Goal: Information Seeking & Learning: Learn about a topic

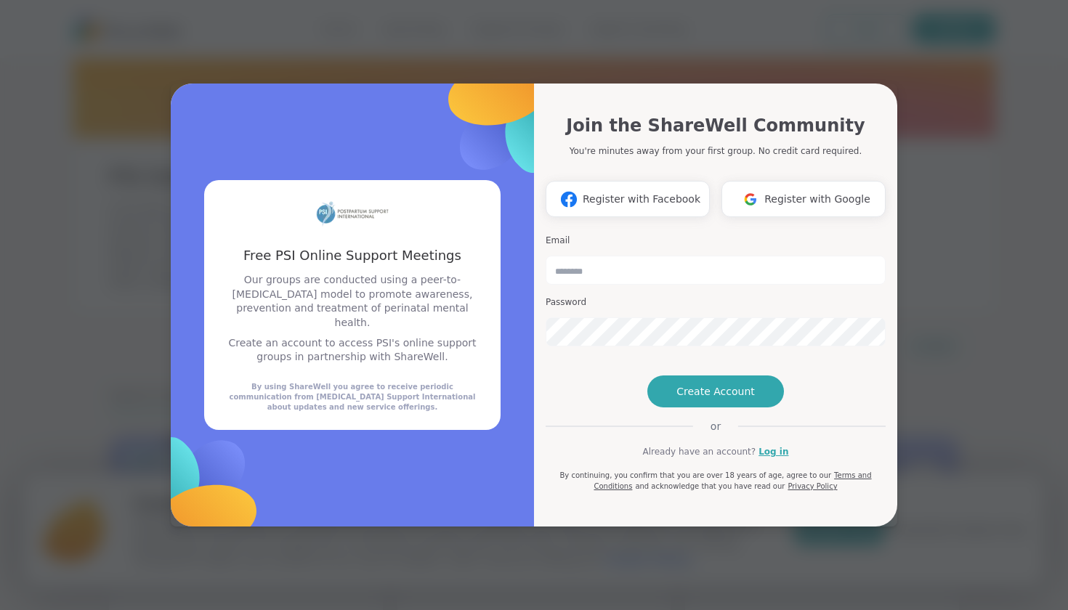
click at [627, 30] on div "Free PSI Online Support Meetings Free PSI Online Support Meetings Our groups ar…" at bounding box center [534, 305] width 1051 height 610
click at [765, 186] on img at bounding box center [751, 199] width 28 height 27
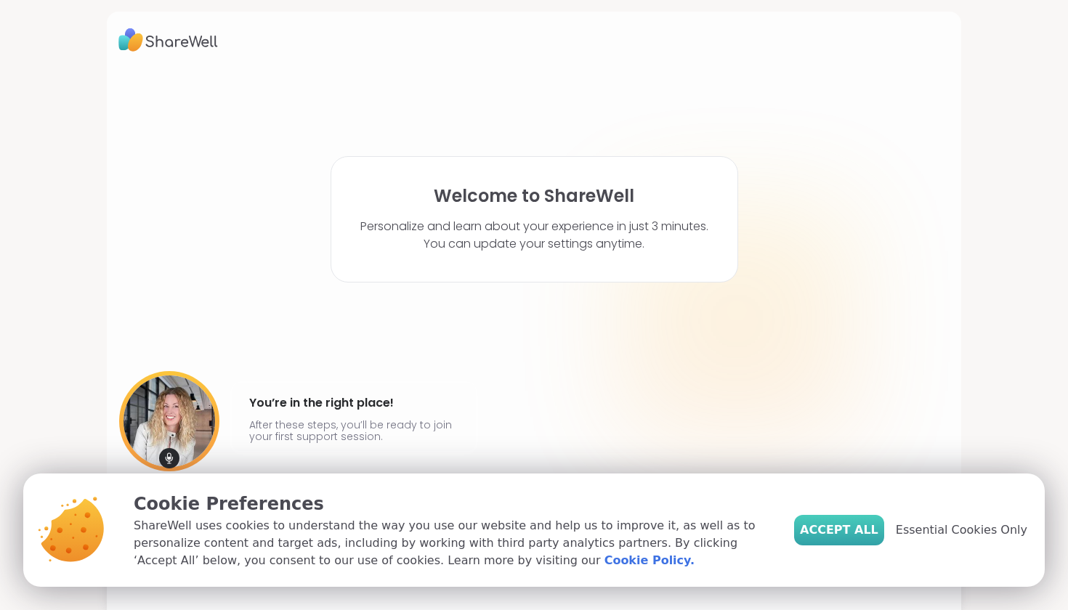
click at [845, 533] on span "Accept All" at bounding box center [839, 530] width 78 height 17
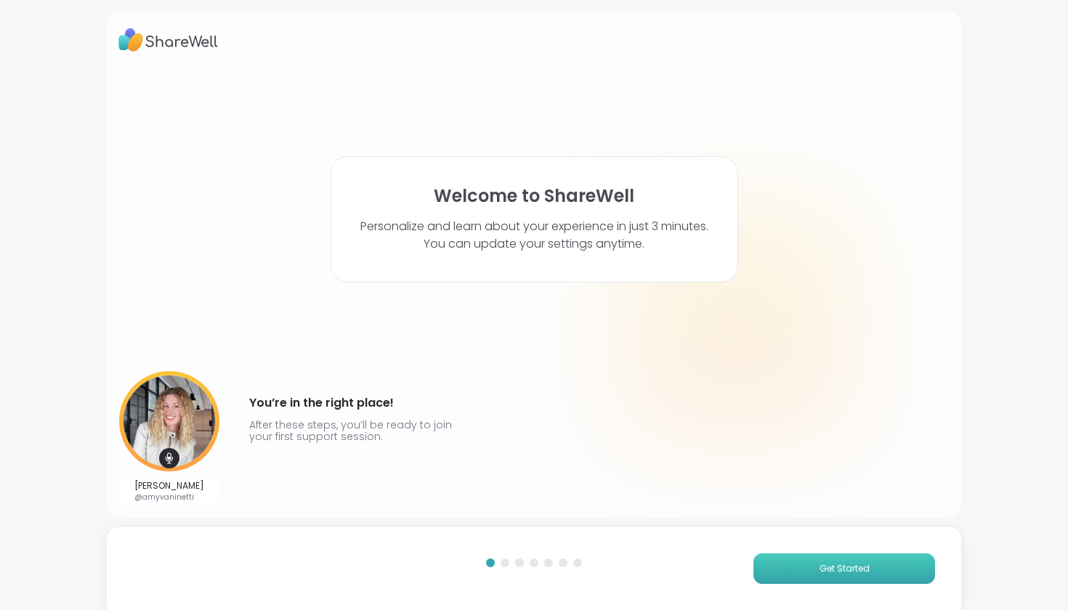
click at [826, 565] on span "Get Started" at bounding box center [845, 569] width 50 height 13
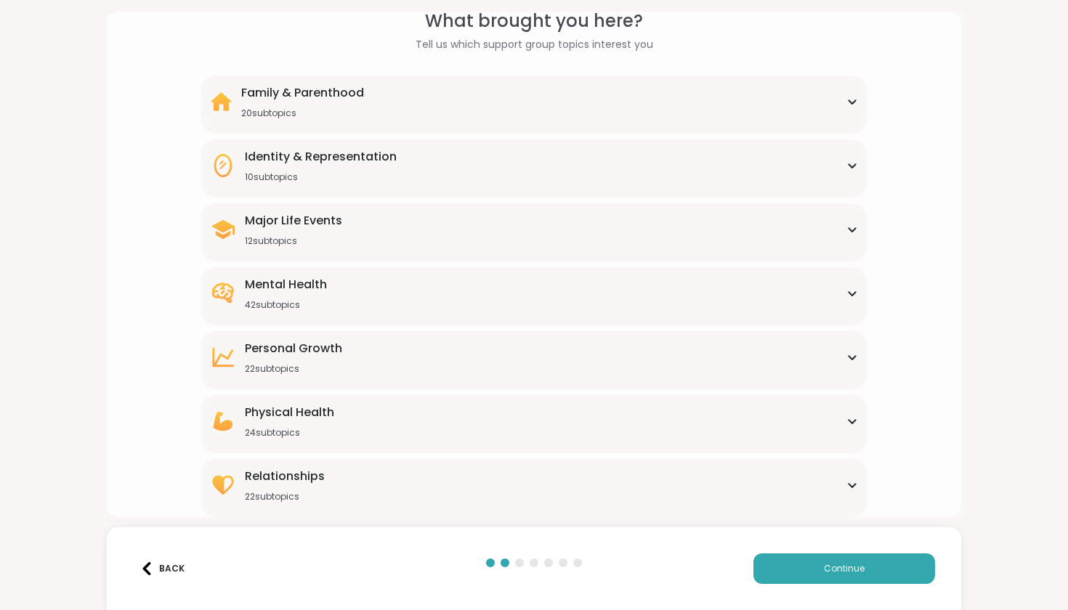
click at [342, 86] on div "Family & Parenthood" at bounding box center [302, 92] width 123 height 17
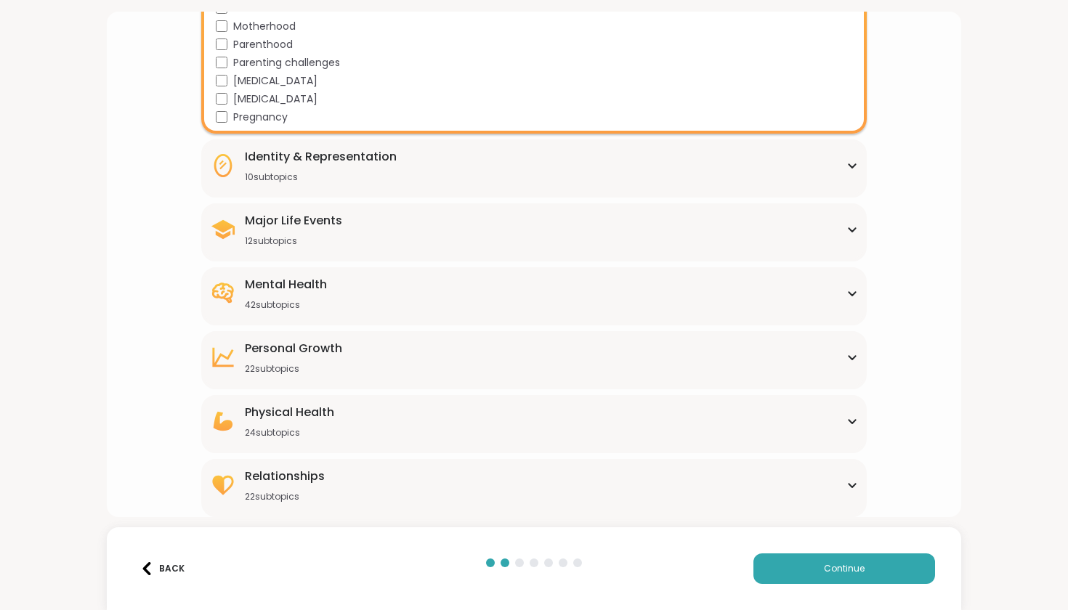
scroll to position [432, 0]
click at [278, 227] on div "Major Life Events" at bounding box center [293, 220] width 97 height 17
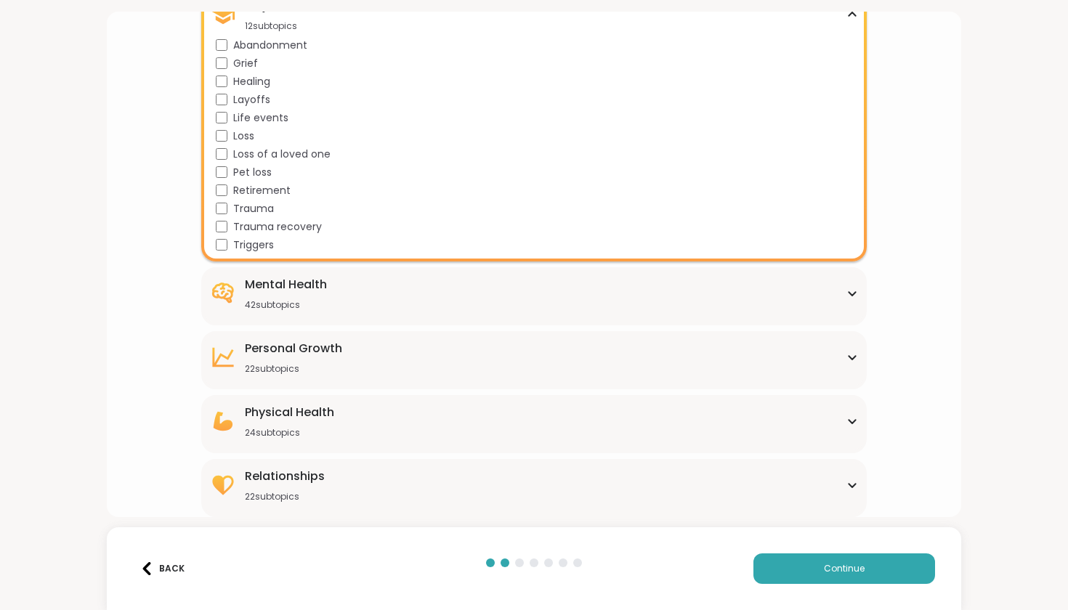
scroll to position [648, 0]
click at [283, 296] on div "Mental Health 42 subtopics" at bounding box center [286, 293] width 82 height 35
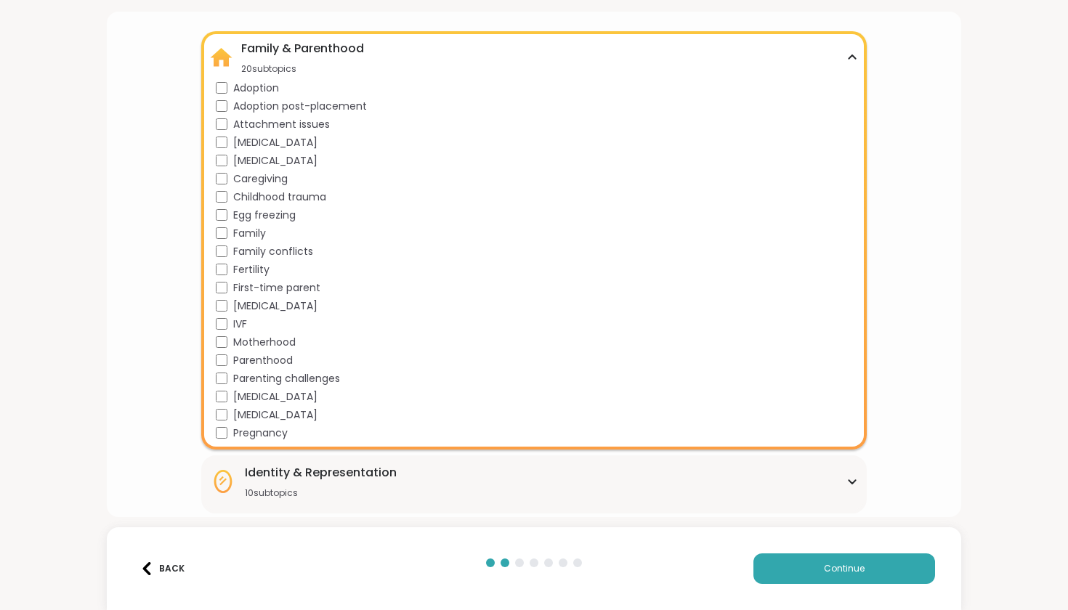
scroll to position [113, 0]
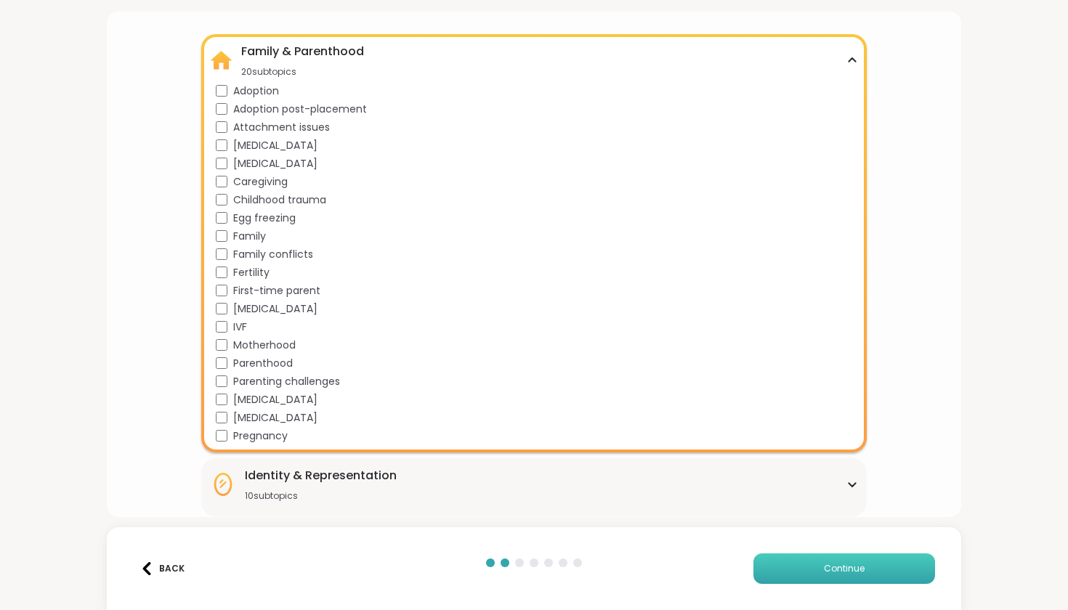
click at [796, 565] on button "Continue" at bounding box center [845, 569] width 182 height 31
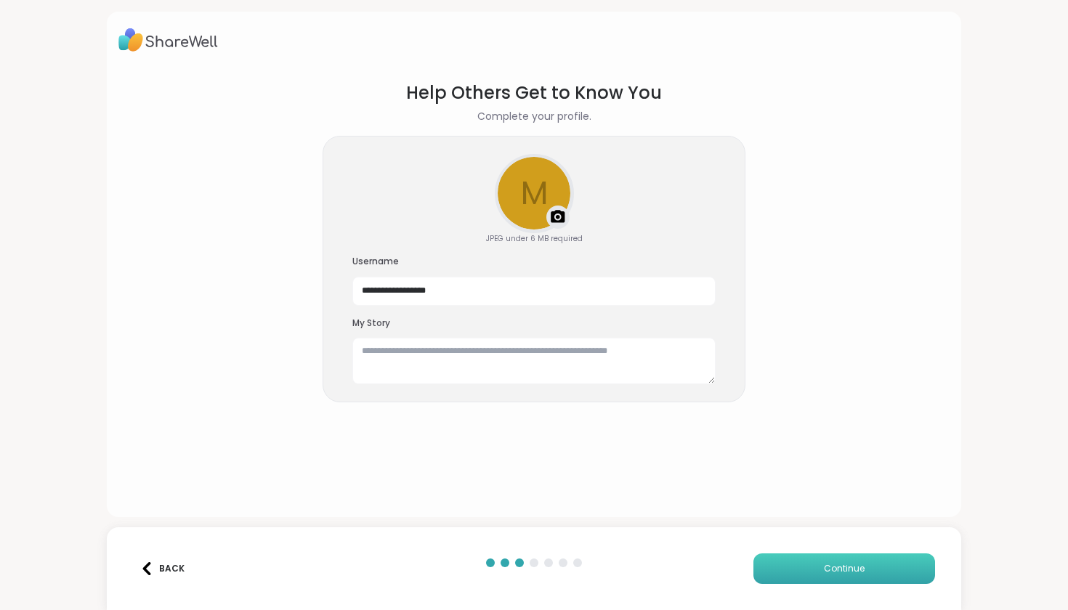
scroll to position [0, 0]
click at [830, 571] on span "Continue" at bounding box center [844, 569] width 41 height 13
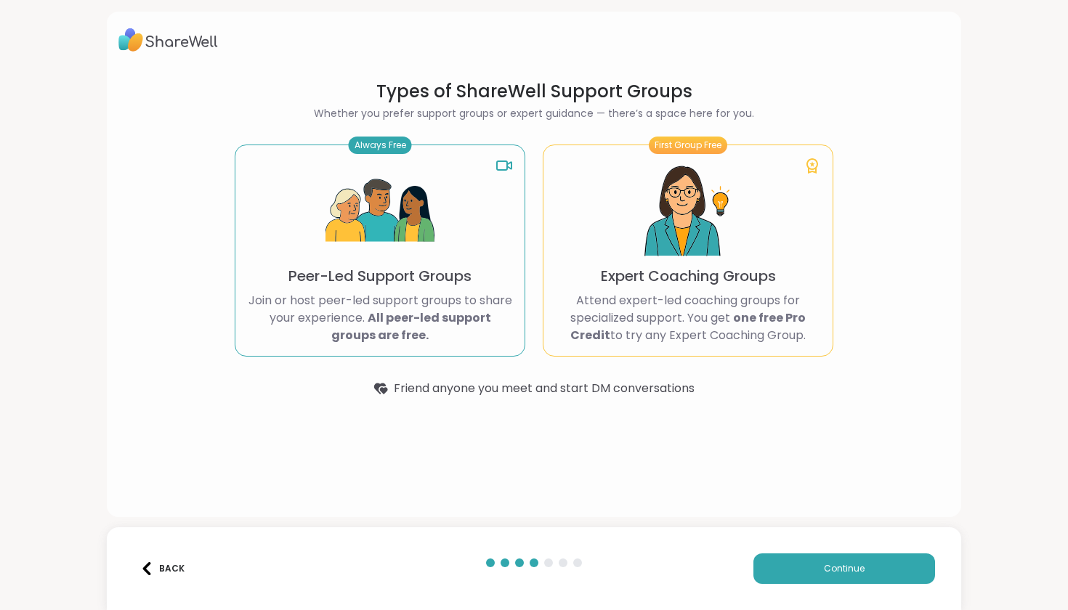
click at [390, 217] on img at bounding box center [380, 211] width 109 height 109
click at [832, 570] on span "Continue" at bounding box center [844, 569] width 41 height 13
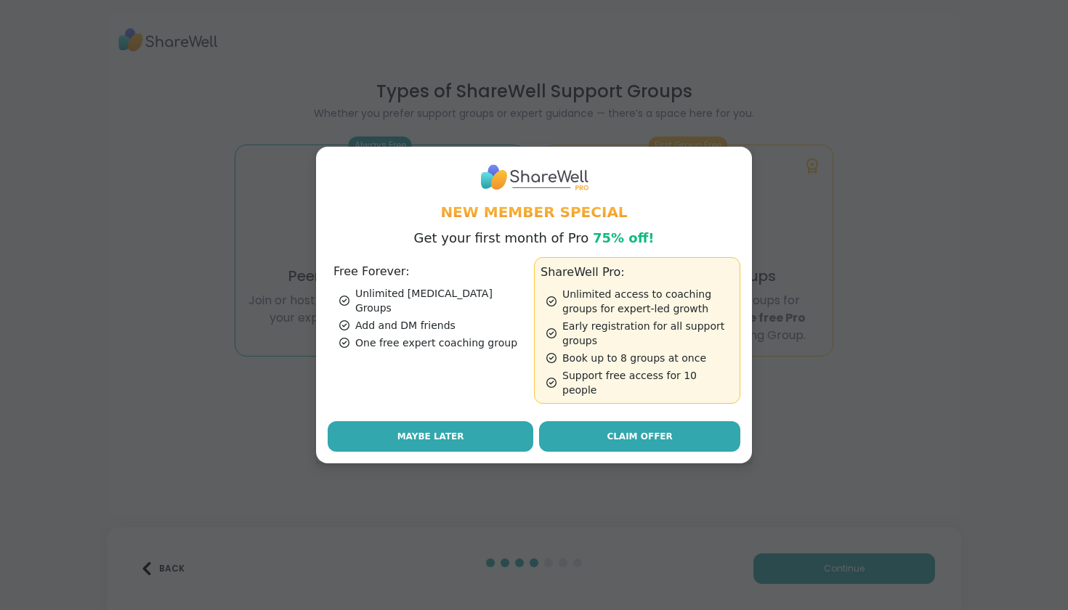
click at [484, 426] on button "Maybe Later" at bounding box center [431, 437] width 206 height 31
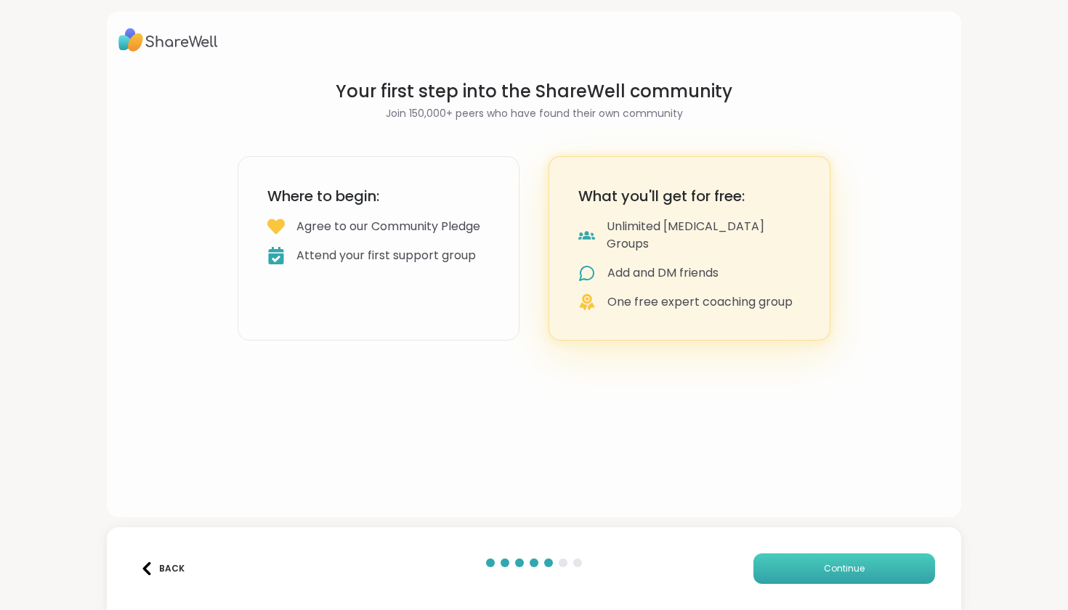
click at [808, 563] on button "Continue" at bounding box center [845, 569] width 182 height 31
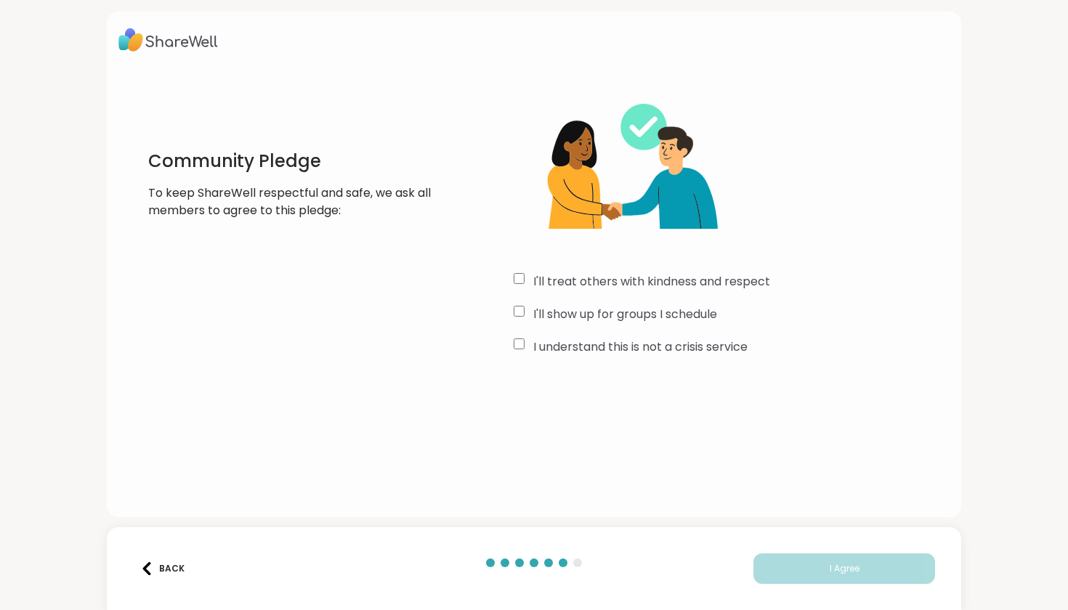
click at [516, 350] on div "I understand this is not a crisis service" at bounding box center [731, 347] width 435 height 17
click at [800, 565] on button "I Agree" at bounding box center [845, 569] width 182 height 31
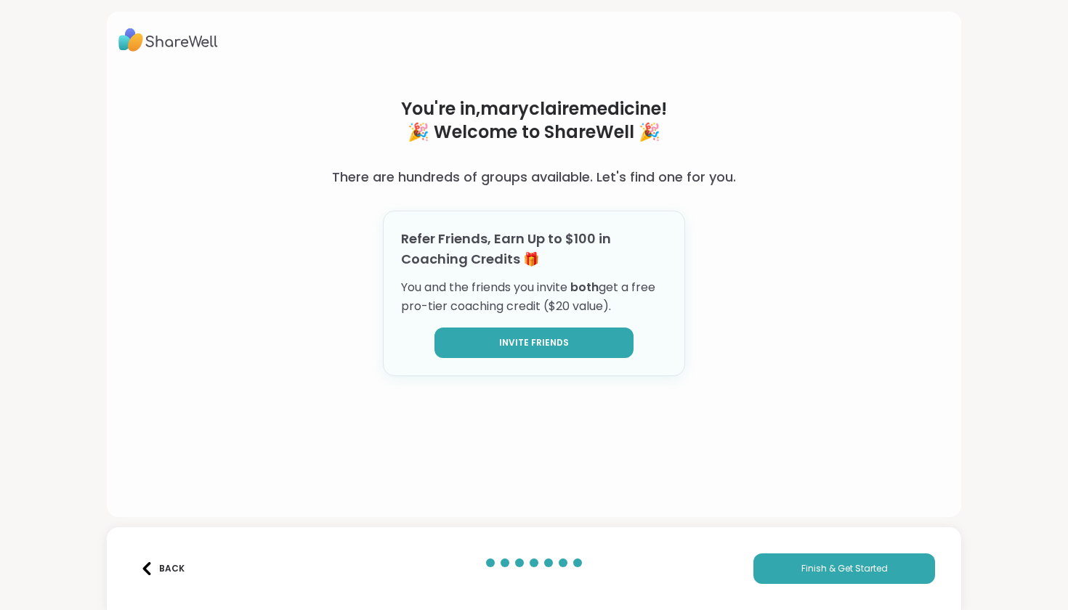
click at [578, 350] on button "Invite Friends" at bounding box center [534, 343] width 199 height 31
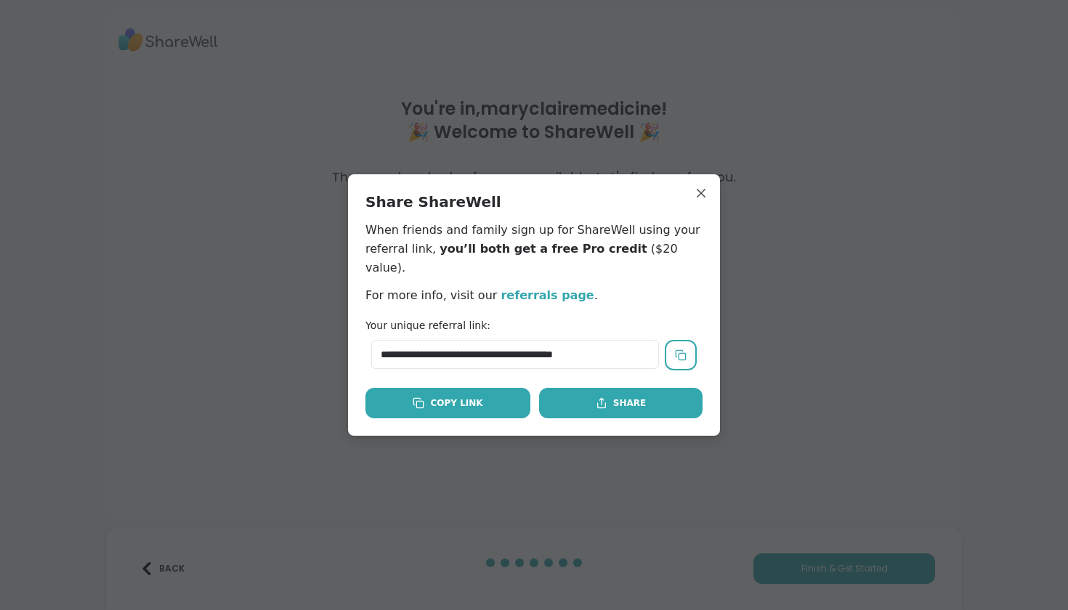
click at [479, 397] on div "Copy Link" at bounding box center [448, 403] width 70 height 13
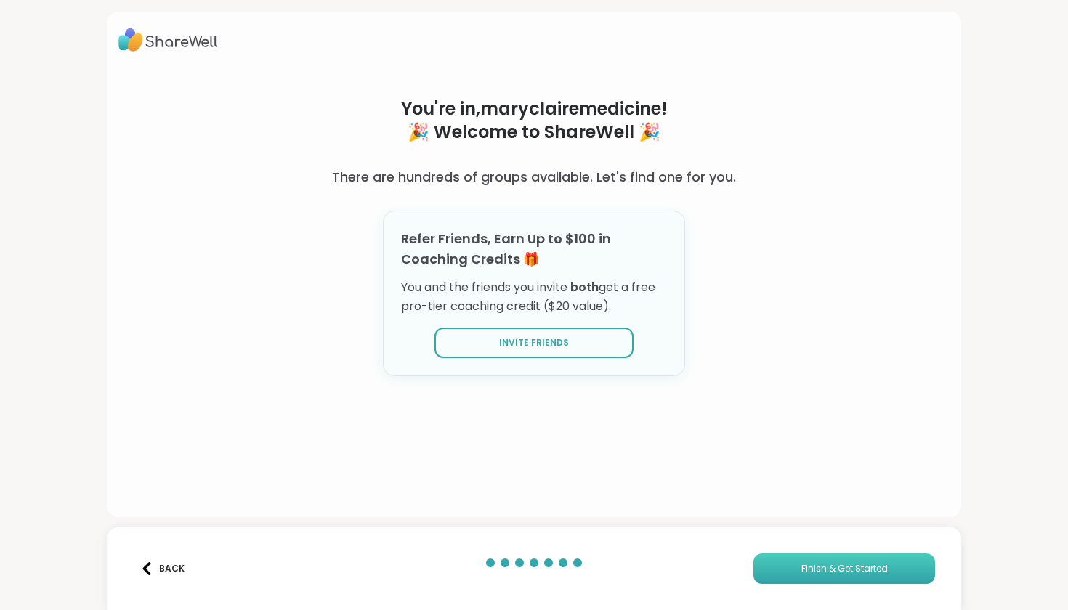
click at [836, 573] on span "Finish & Get Started" at bounding box center [845, 569] width 86 height 13
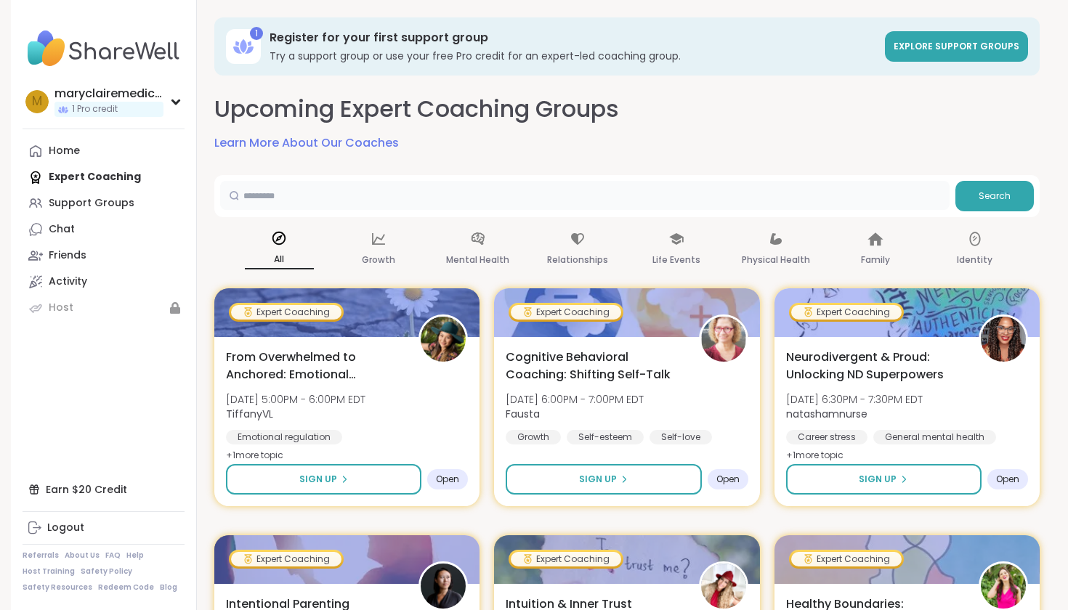
click at [438, 194] on input "text" at bounding box center [585, 195] width 730 height 29
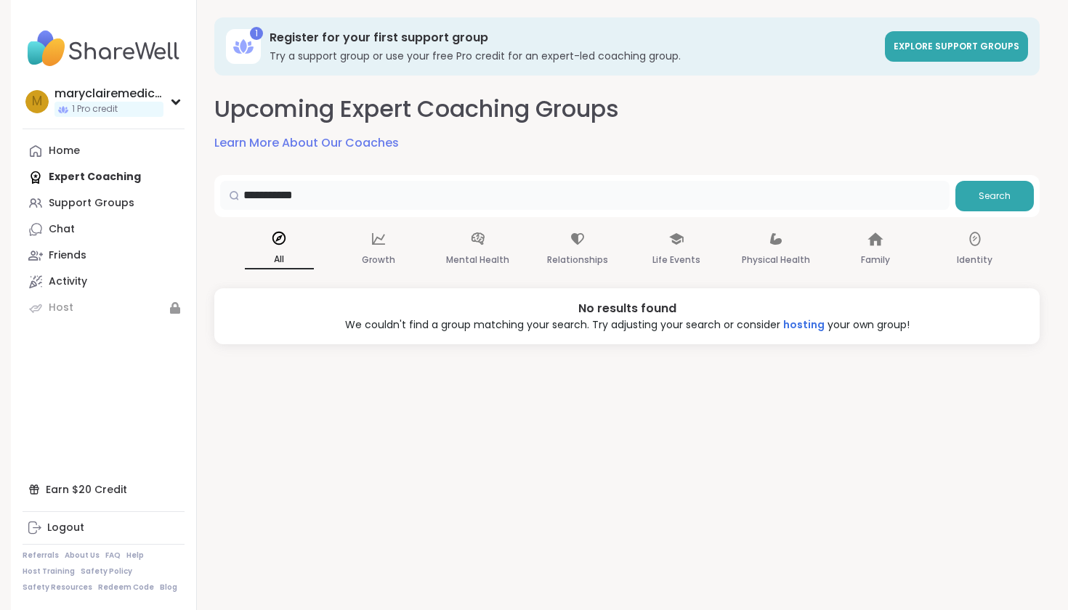
click at [326, 190] on input "**********" at bounding box center [585, 195] width 730 height 29
drag, startPoint x: 387, startPoint y: 196, endPoint x: 161, endPoint y: 196, distance: 226.0
click at [161, 196] on div "**********" at bounding box center [534, 305] width 1047 height 610
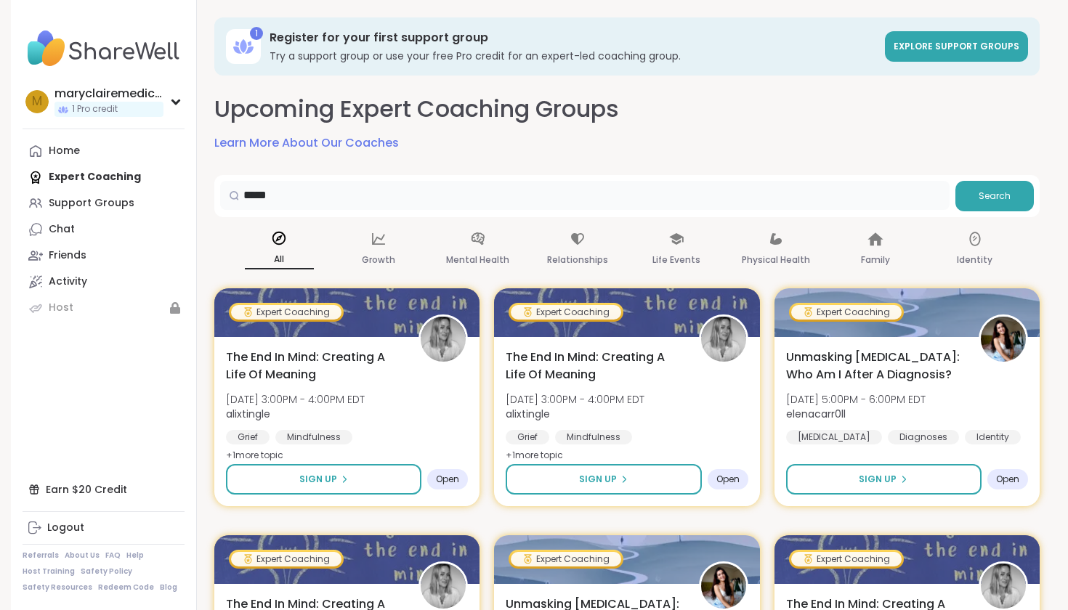
drag, startPoint x: 320, startPoint y: 189, endPoint x: 123, endPoint y: 180, distance: 197.1
type input "*********"
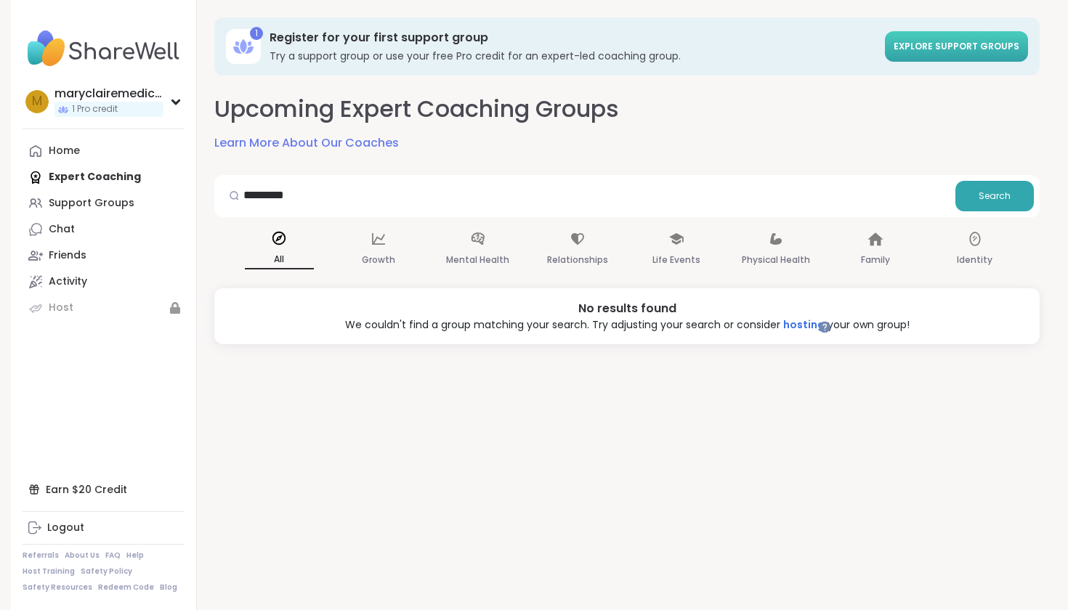
click at [945, 55] on link "Explore support groups" at bounding box center [956, 46] width 143 height 31
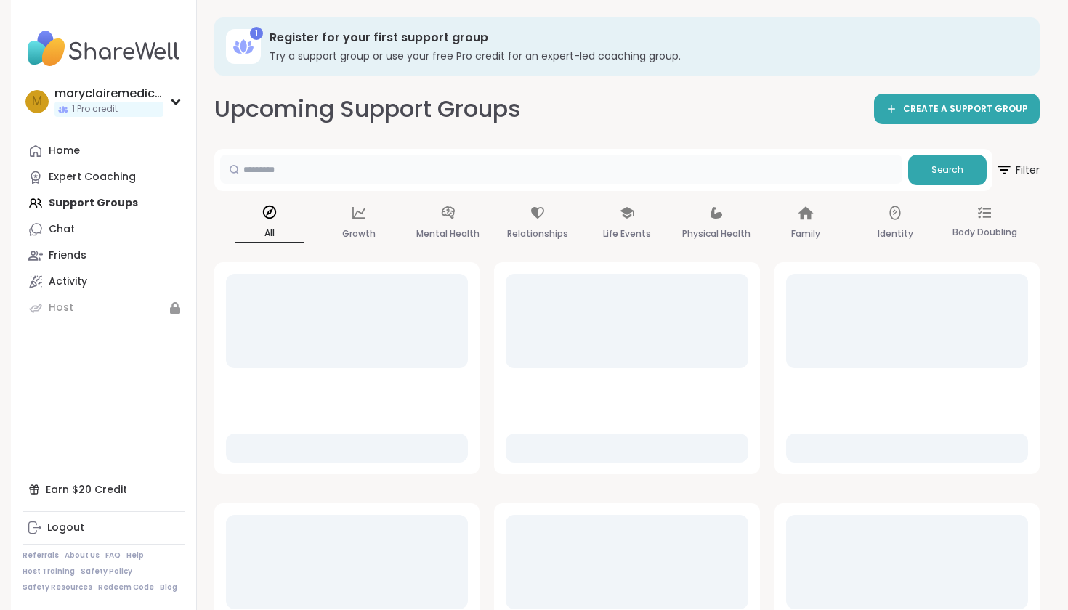
click at [561, 175] on input "text" at bounding box center [561, 169] width 682 height 29
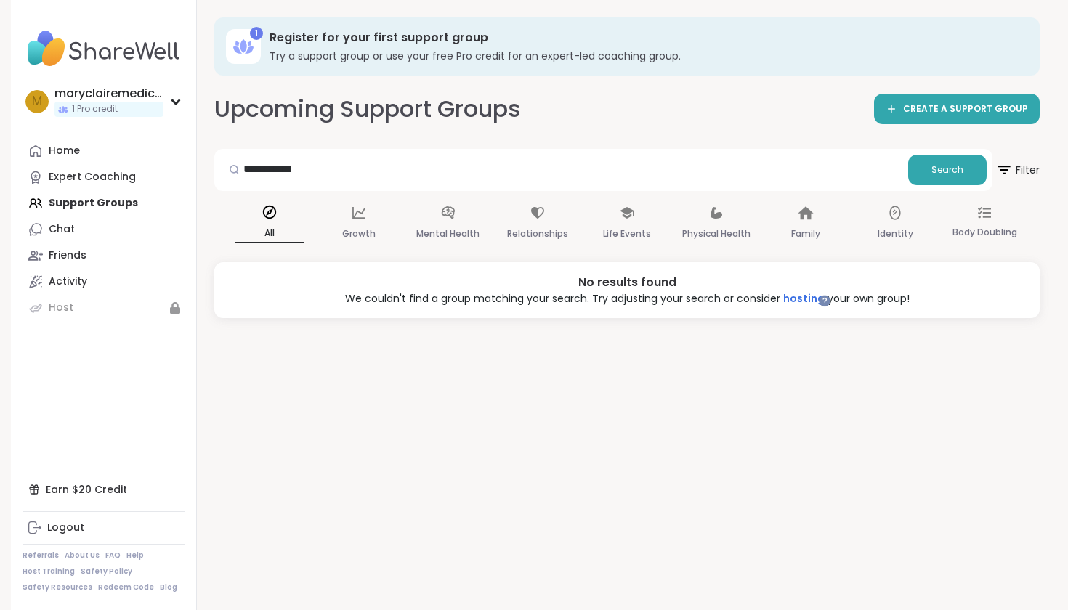
click at [207, 149] on div "**********" at bounding box center [627, 305] width 860 height 610
drag, startPoint x: 328, startPoint y: 170, endPoint x: 153, endPoint y: 169, distance: 175.2
click at [153, 169] on div "**********" at bounding box center [534, 305] width 1047 height 610
type input "**********"
